Goal: Information Seeking & Learning: Check status

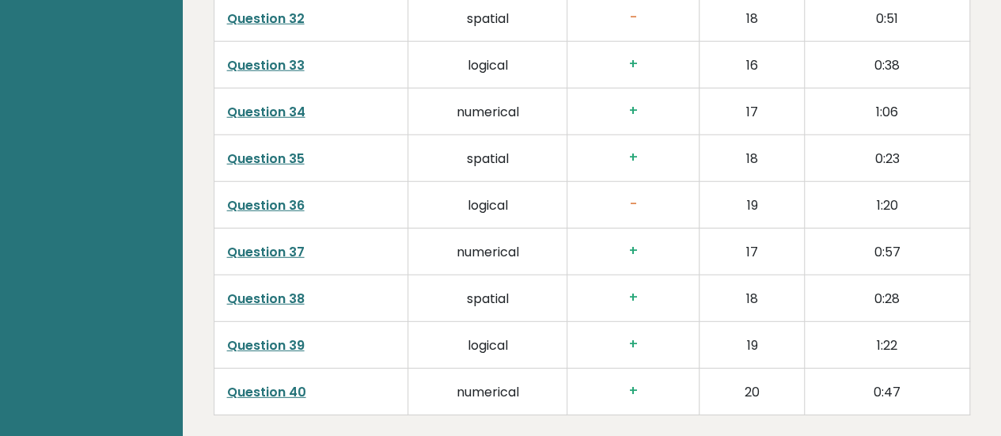
scroll to position [2252, 0]
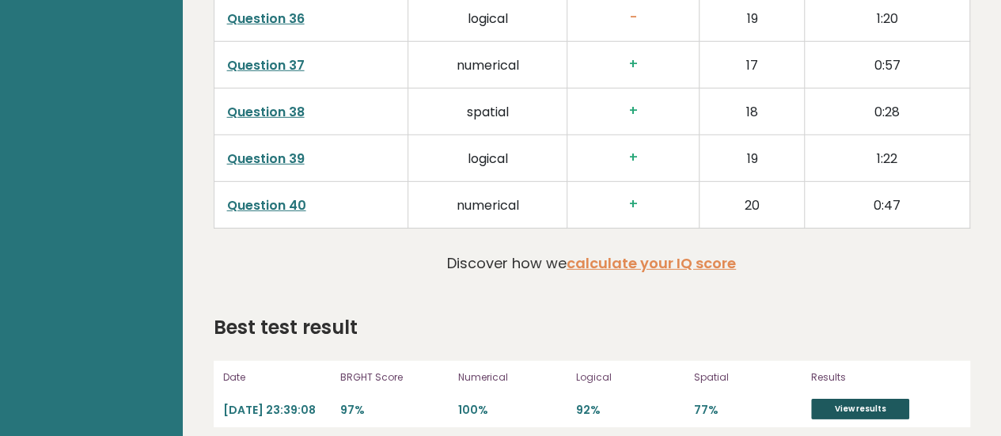
click at [895, 399] on link "View results" at bounding box center [860, 409] width 98 height 21
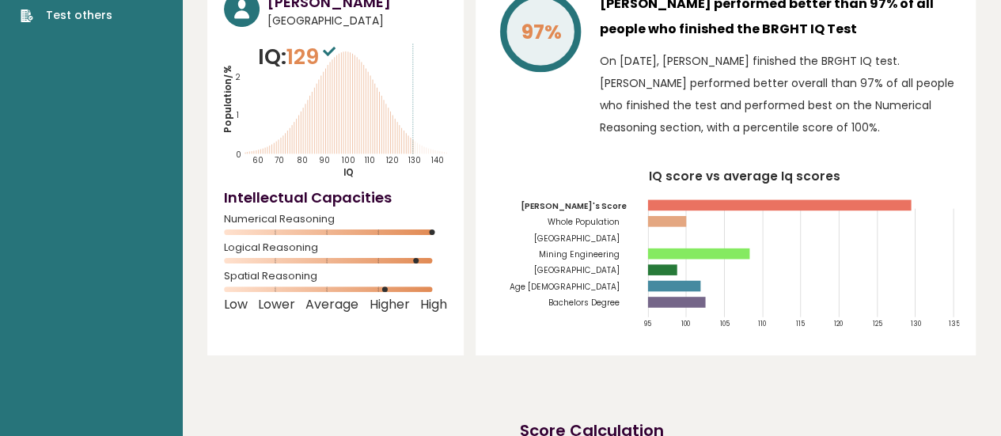
scroll to position [0, 0]
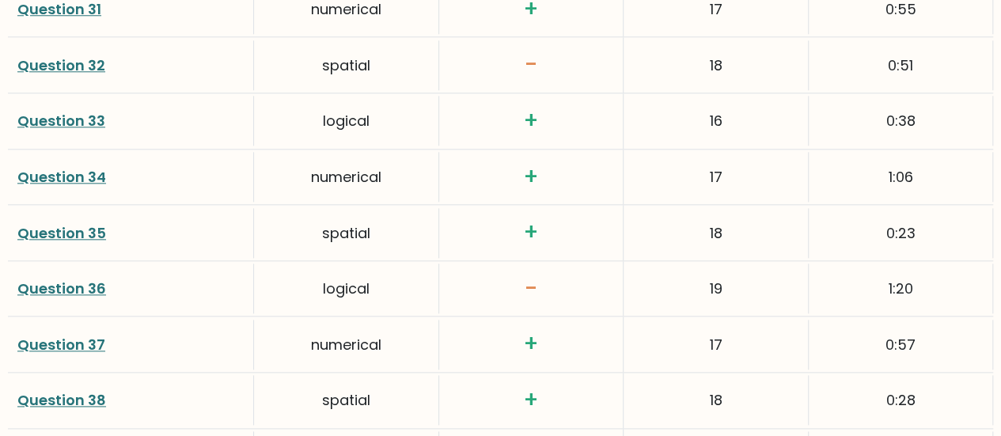
scroll to position [3623, 0]
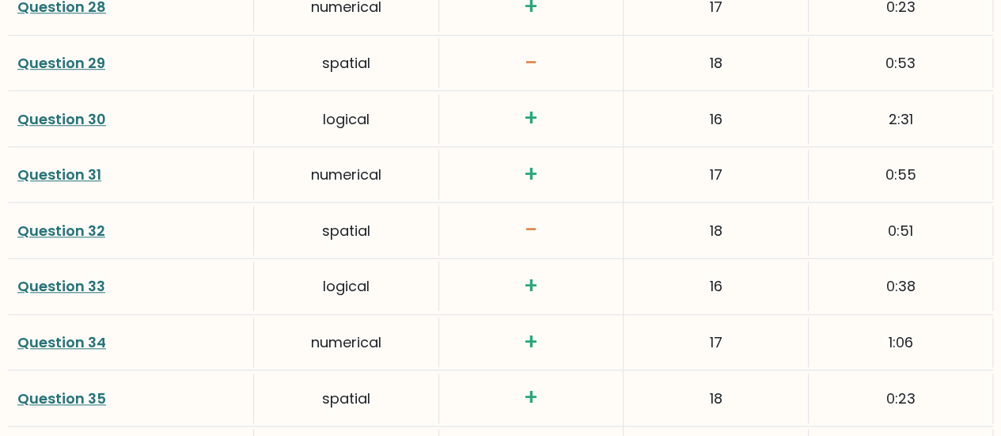
click at [57, 221] on link "Question 32" at bounding box center [61, 231] width 88 height 20
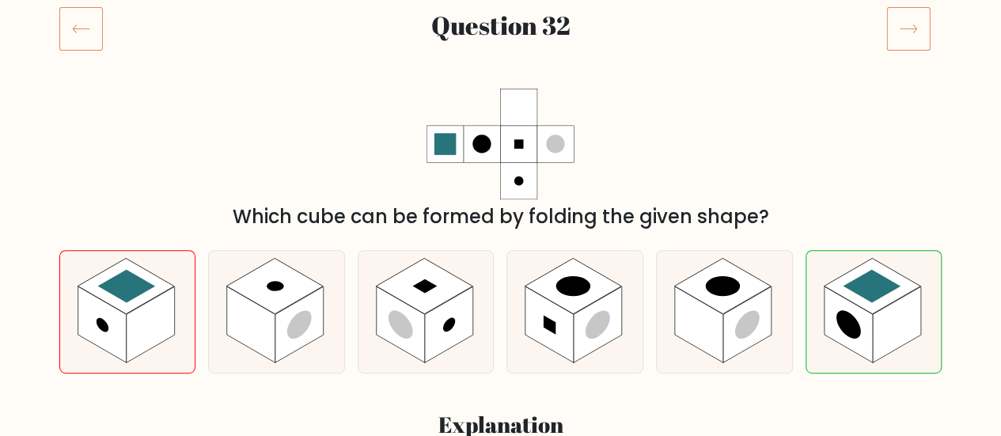
scroll to position [237, 0]
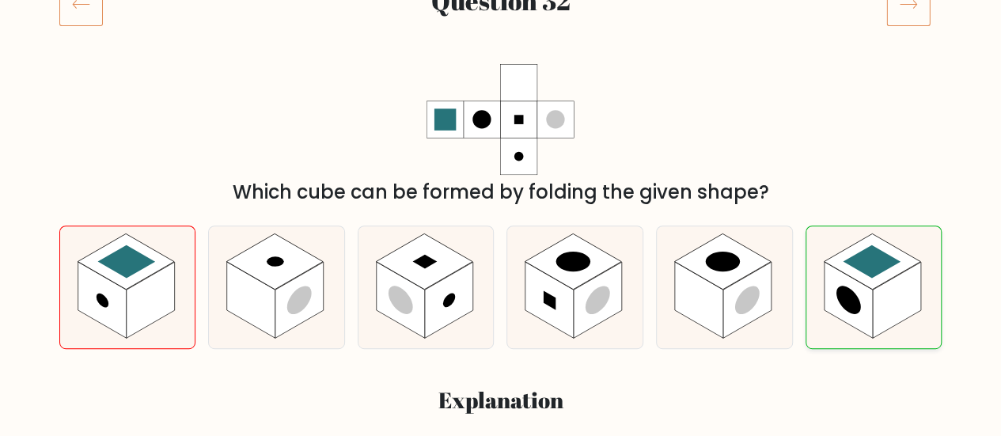
click at [920, 245] on icon at bounding box center [873, 287] width 135 height 123
radio input "true"
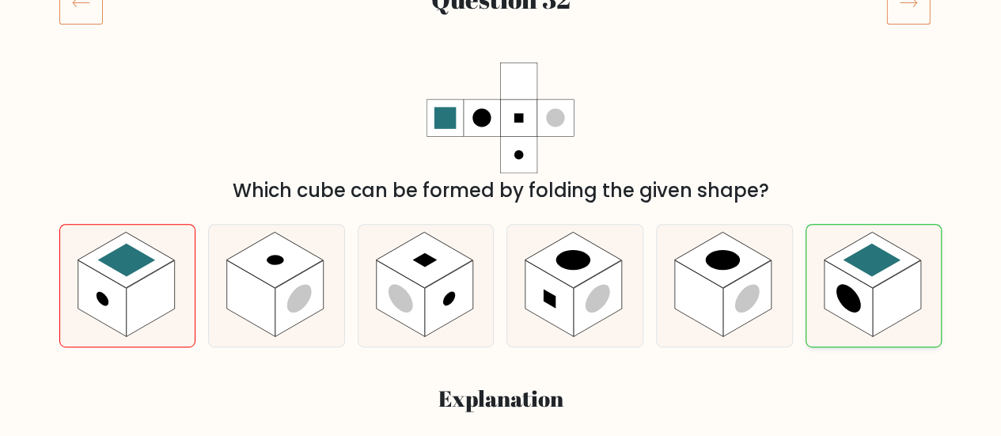
click at [879, 274] on rect at bounding box center [872, 260] width 97 height 56
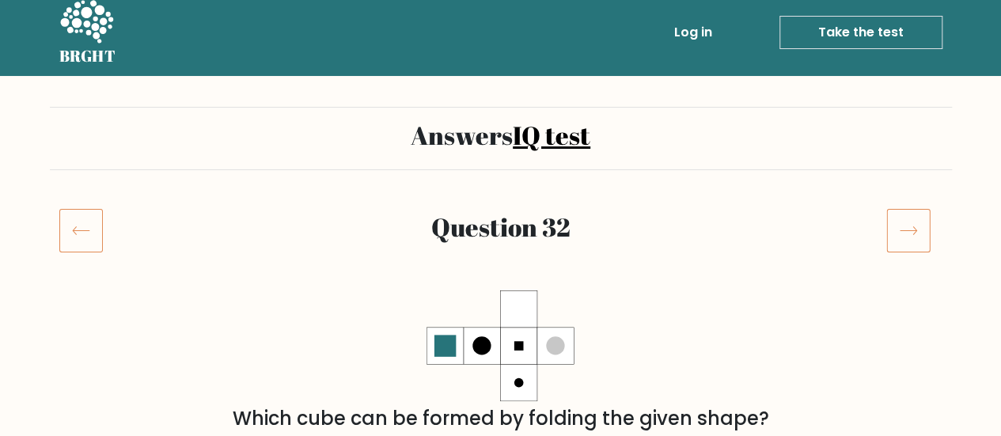
scroll to position [2, 0]
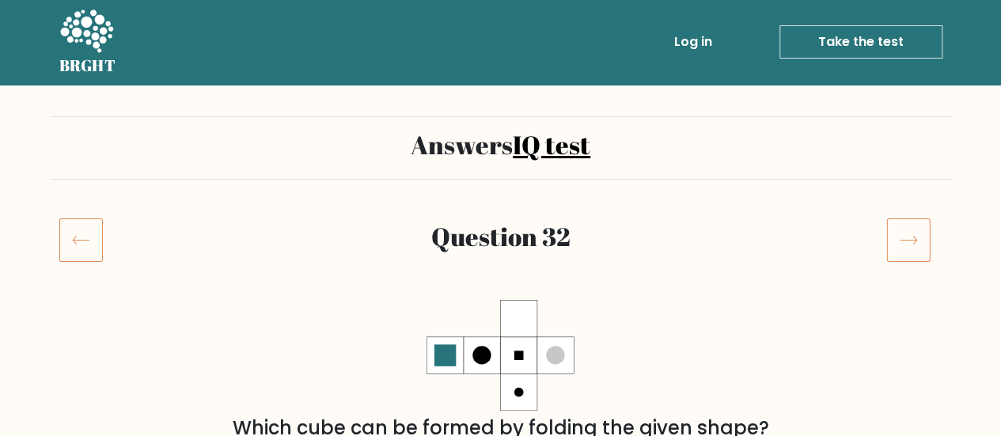
click at [84, 218] on icon at bounding box center [81, 240] width 44 height 44
